Goal: Find specific page/section: Find specific page/section

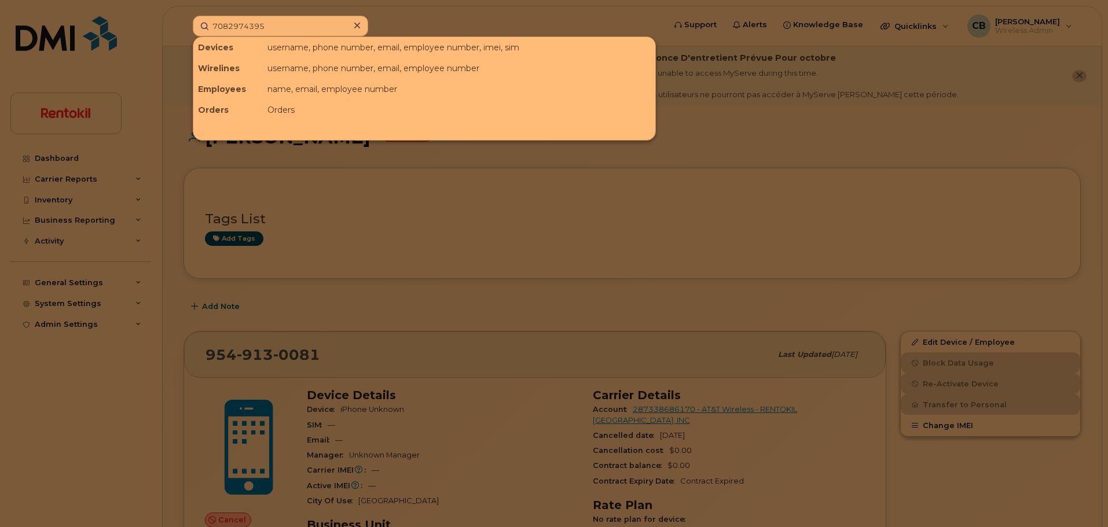
scroll to position [134, 0]
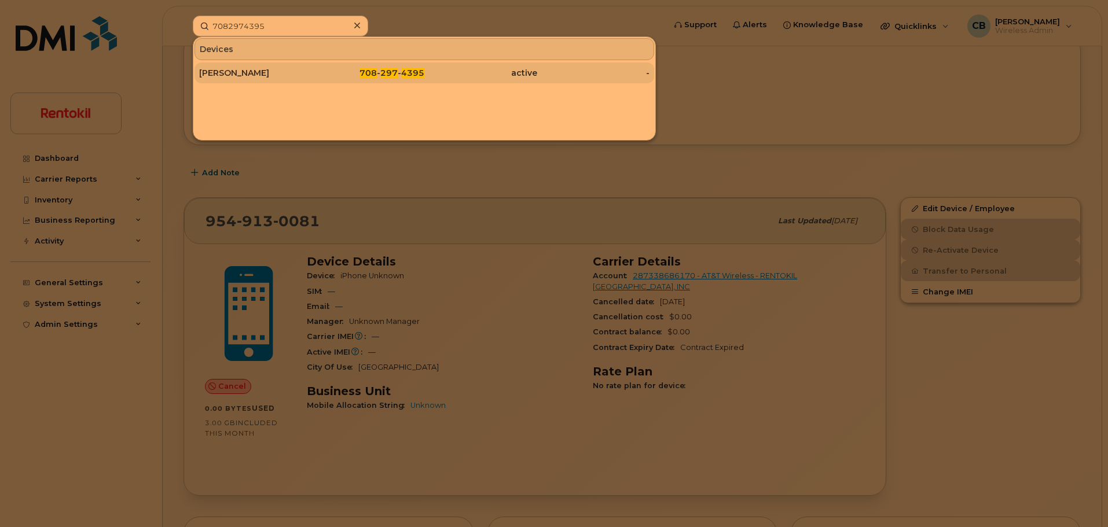
type input "7082974395"
click at [260, 74] on div "[PERSON_NAME]" at bounding box center [255, 73] width 113 height 12
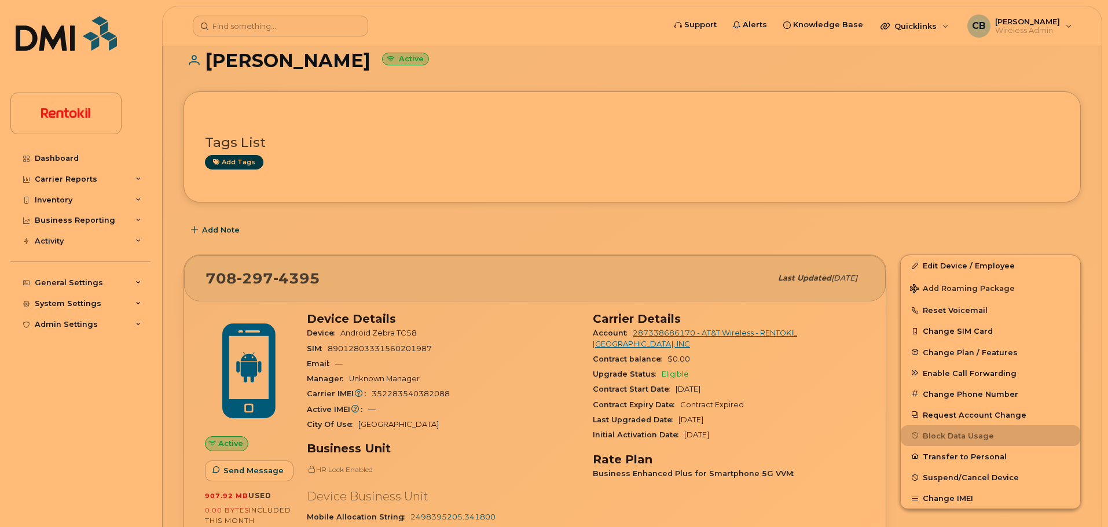
scroll to position [134, 0]
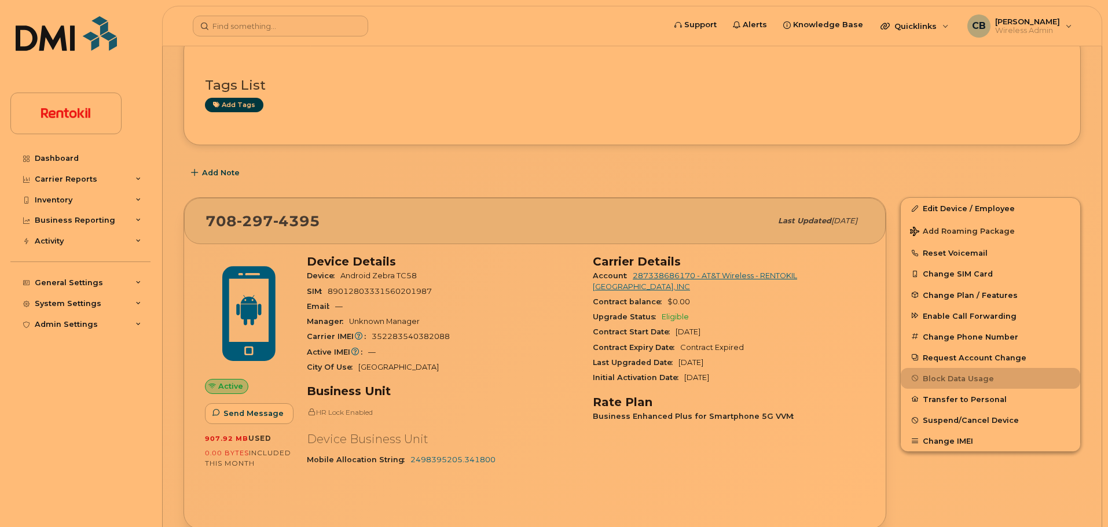
click at [401, 336] on span "352283540382088" at bounding box center [411, 336] width 78 height 9
copy span "352283540382088"
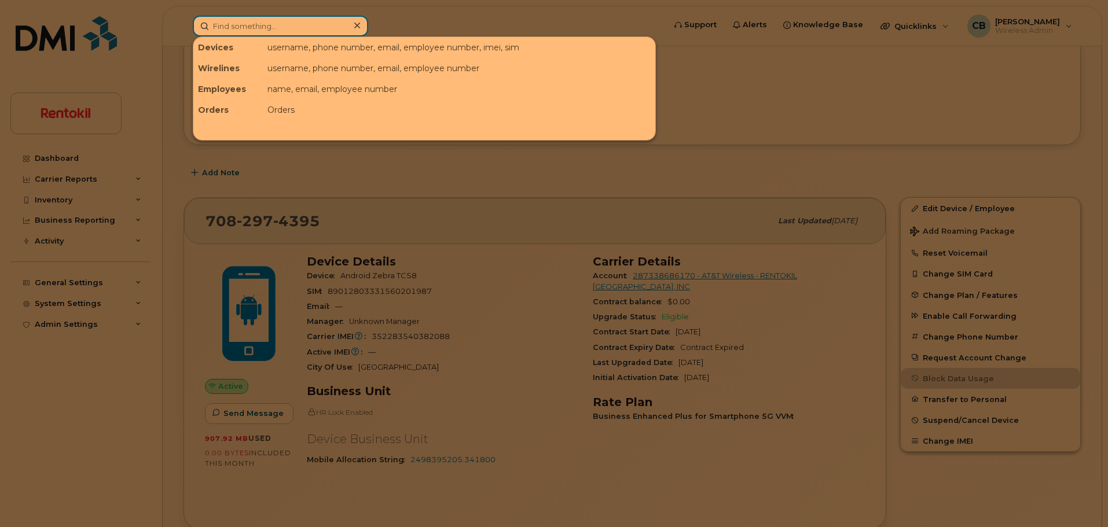
click at [267, 29] on input at bounding box center [280, 26] width 175 height 21
paste input "702-249-0939"
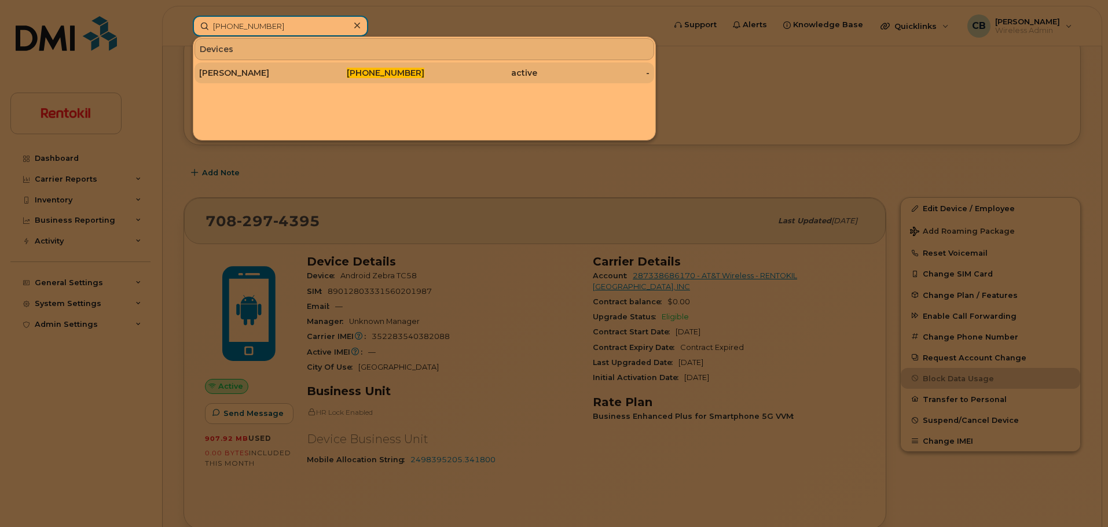
type input "702-249-0939"
click at [269, 72] on div "[PERSON_NAME]" at bounding box center [255, 73] width 113 height 12
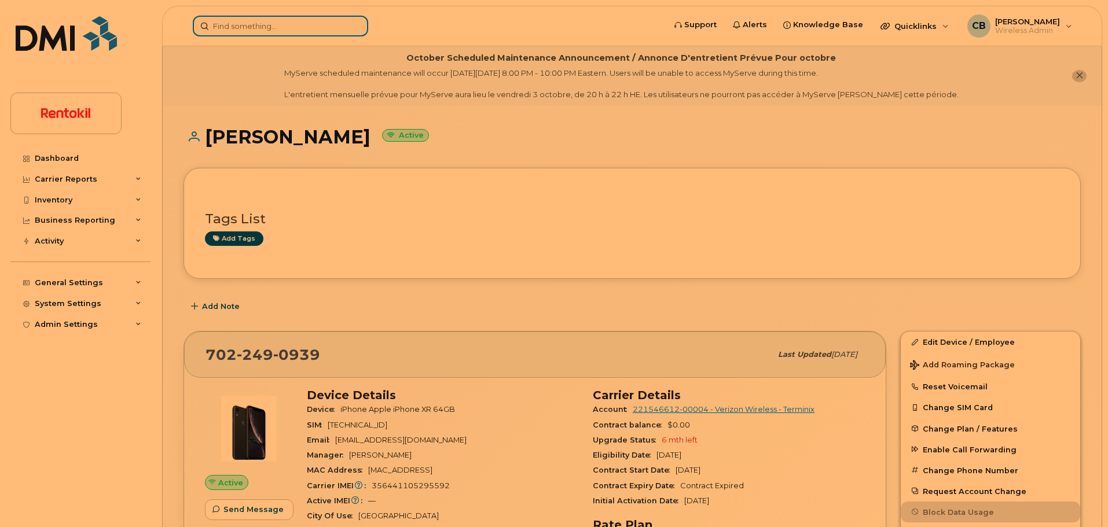
click at [283, 31] on input at bounding box center [280, 26] width 175 height 21
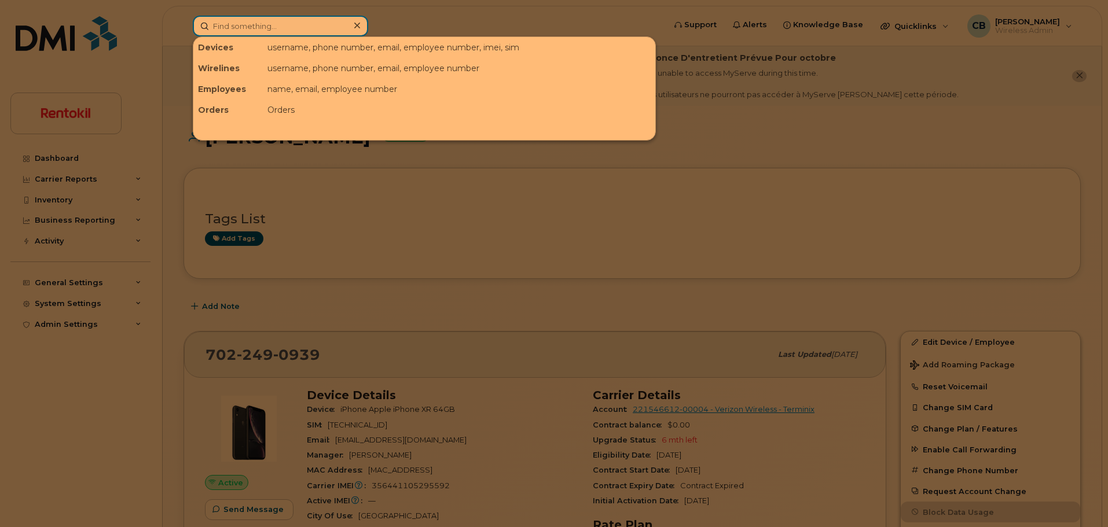
paste input "314) 568-0840"
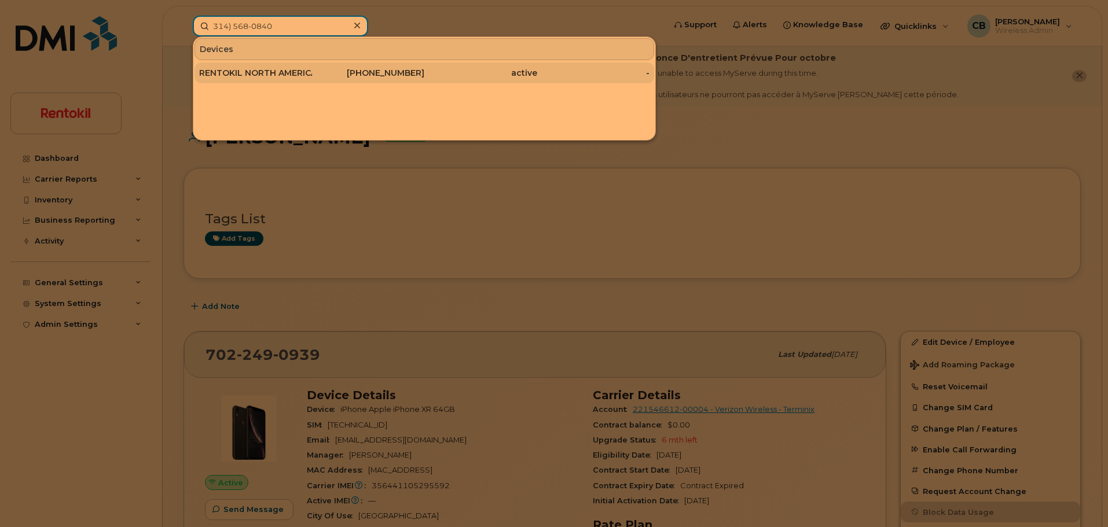
type input "314) 568-0840"
click at [286, 70] on div "RENTOKIL NORTH AMERICA INC" at bounding box center [255, 73] width 113 height 12
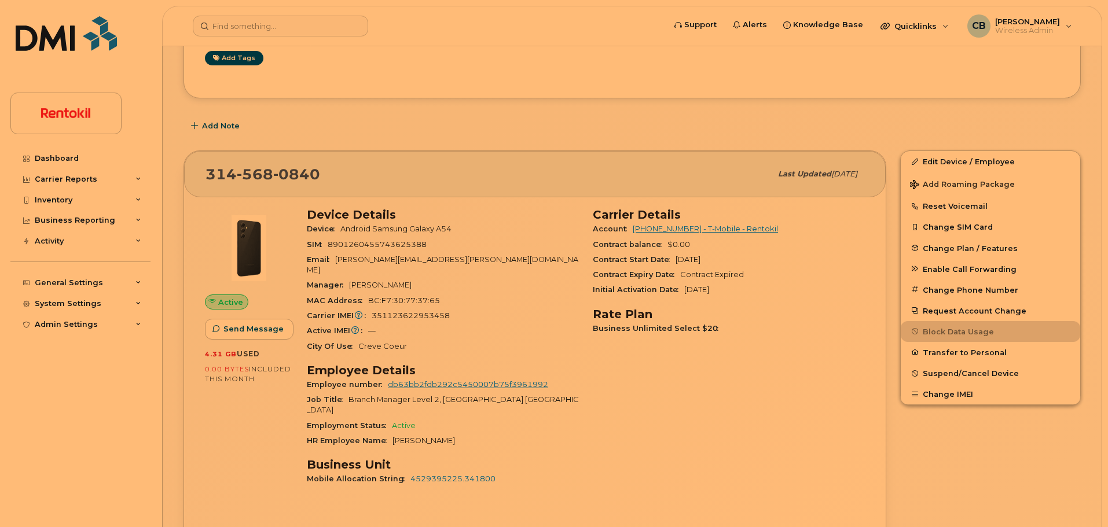
scroll to position [289, 0]
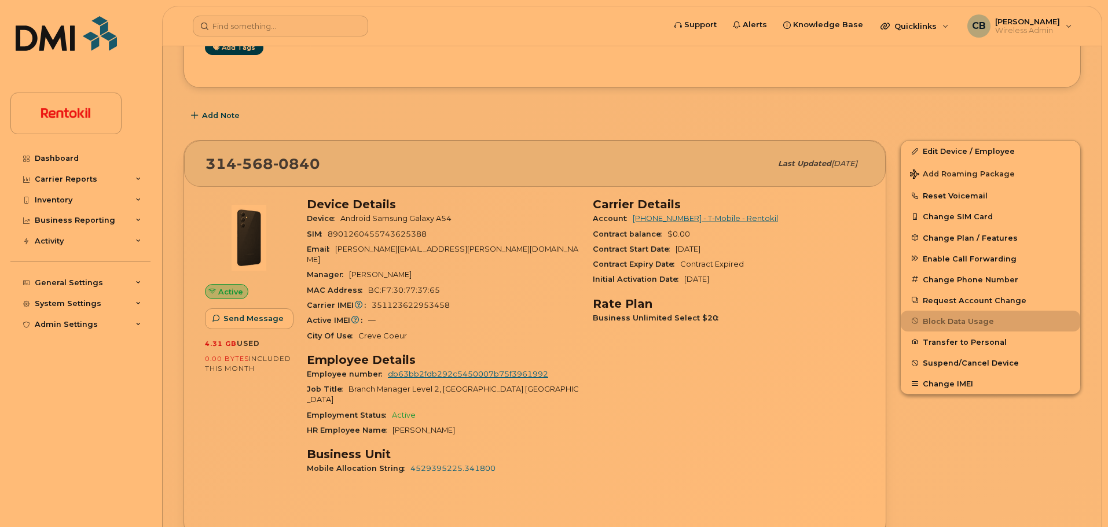
click at [221, 160] on span "314 568 0840" at bounding box center [262, 163] width 115 height 17
drag, startPoint x: 221, startPoint y: 160, endPoint x: 276, endPoint y: 166, distance: 55.3
click at [276, 166] on span "314 568 0840" at bounding box center [262, 163] width 115 height 17
copy span "314 568 0840"
